Goal: Transaction & Acquisition: Subscribe to service/newsletter

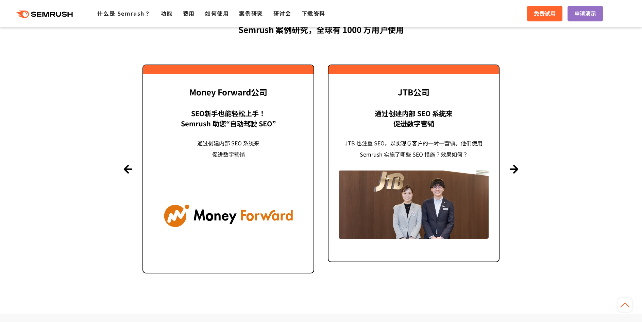
scroll to position [1627, 0]
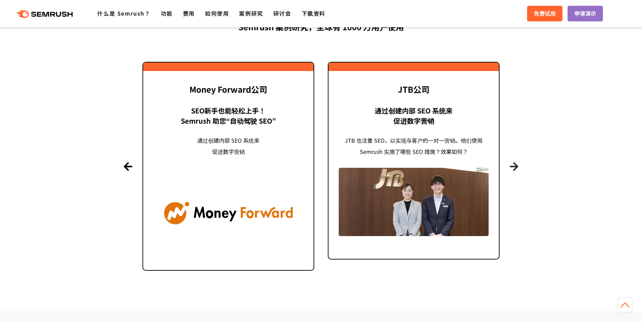
click at [514, 167] on font "下一个" at bounding box center [514, 171] width 4 height 17
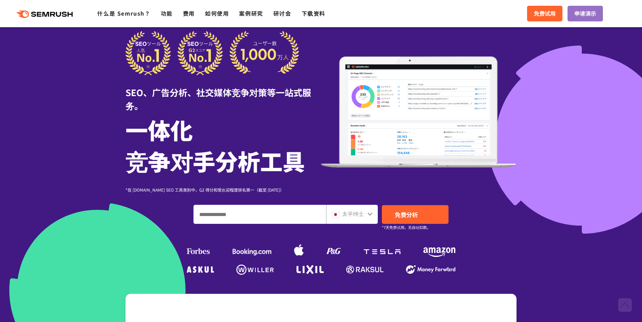
scroll to position [0, 0]
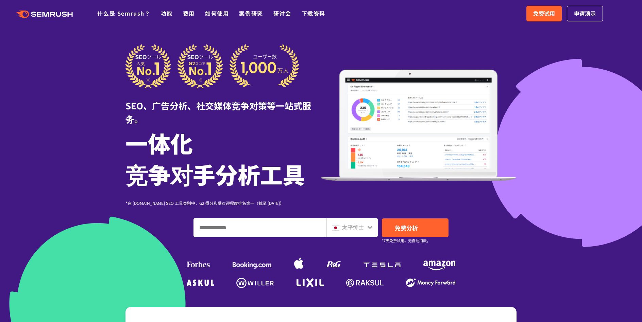
click at [262, 229] on input "输入域名、关键字或 URL" at bounding box center [260, 228] width 132 height 18
type input "*"
type input "**********"
click at [406, 229] on font "免费分析" at bounding box center [406, 228] width 23 height 8
click at [548, 18] on span "免费试用" at bounding box center [544, 13] width 22 height 9
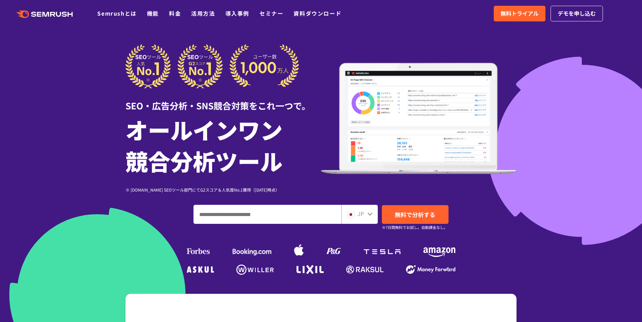
click at [231, 213] on input "ドメイン、キーワードまたはURLを入力してください" at bounding box center [267, 214] width 147 height 18
click at [365, 214] on div "JP" at bounding box center [358, 214] width 22 height 9
click at [370, 211] on icon at bounding box center [369, 213] width 5 height 5
click at [371, 215] on icon at bounding box center [370, 214] width 5 height 3
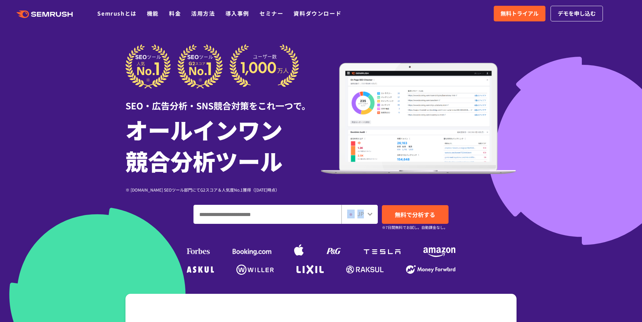
click at [371, 215] on icon at bounding box center [370, 214] width 5 height 3
